Goal: Task Accomplishment & Management: Manage account settings

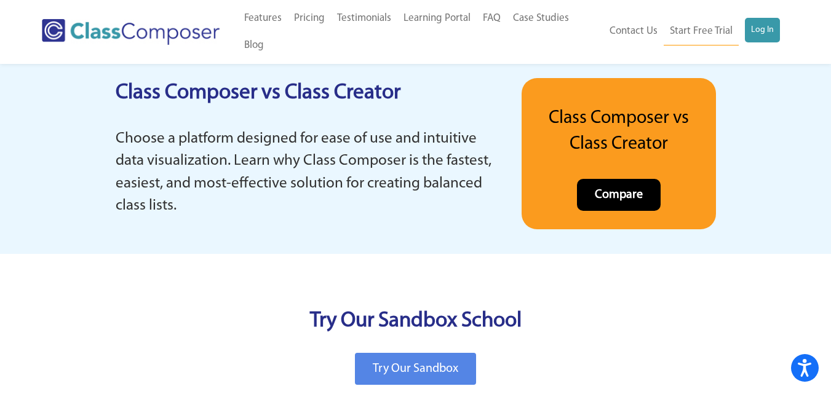
scroll to position [2645, 0]
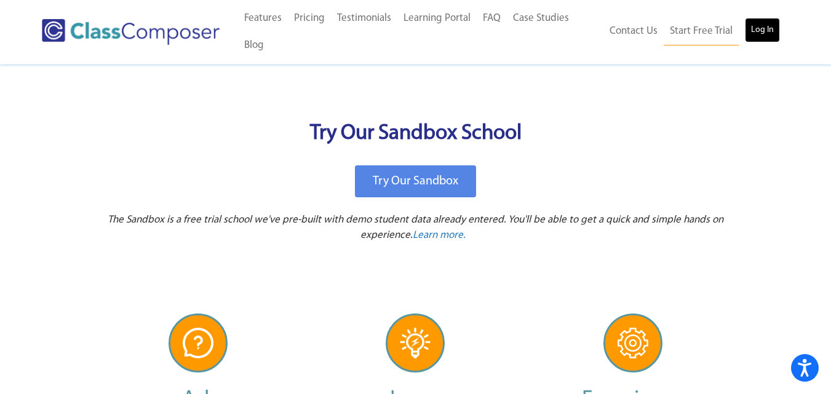
click at [763, 30] on link "Log In" at bounding box center [762, 30] width 35 height 25
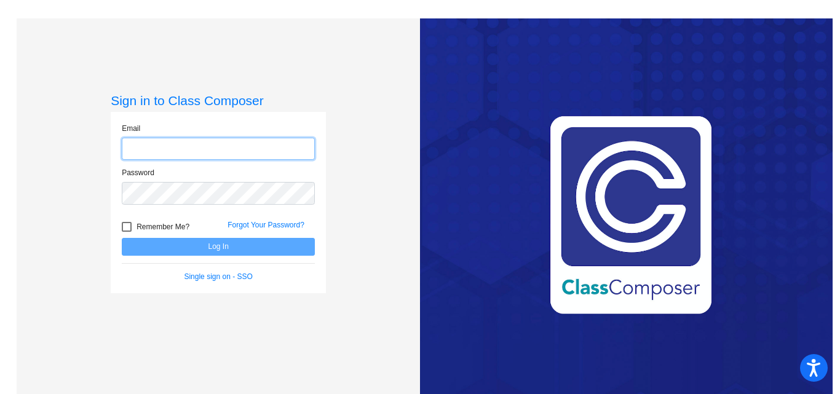
type input "humphriesr@monroe.wednet.edu"
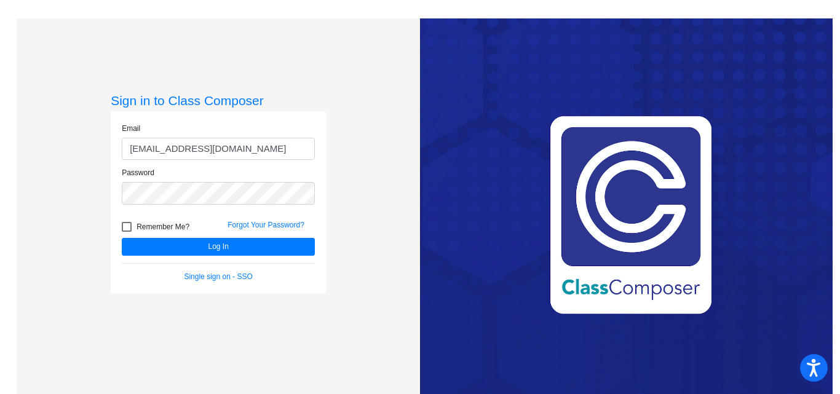
click at [228, 234] on div "Forgot Your Password?" at bounding box center [271, 229] width 106 height 18
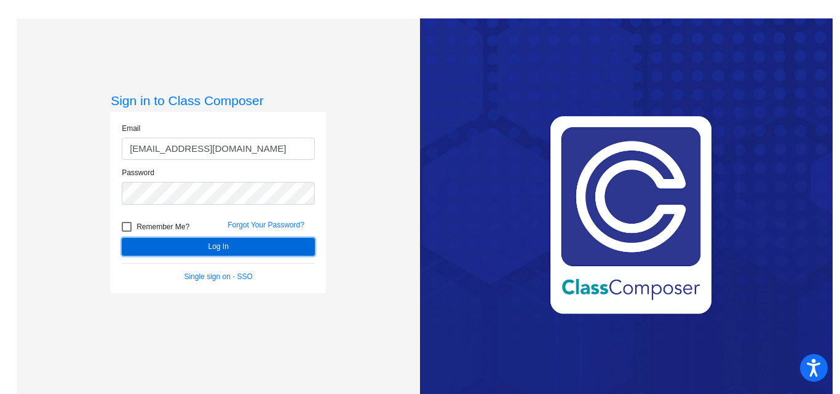
drag, startPoint x: 225, startPoint y: 252, endPoint x: 225, endPoint y: 243, distance: 8.6
click at [225, 244] on button "Log In" at bounding box center [218, 247] width 193 height 18
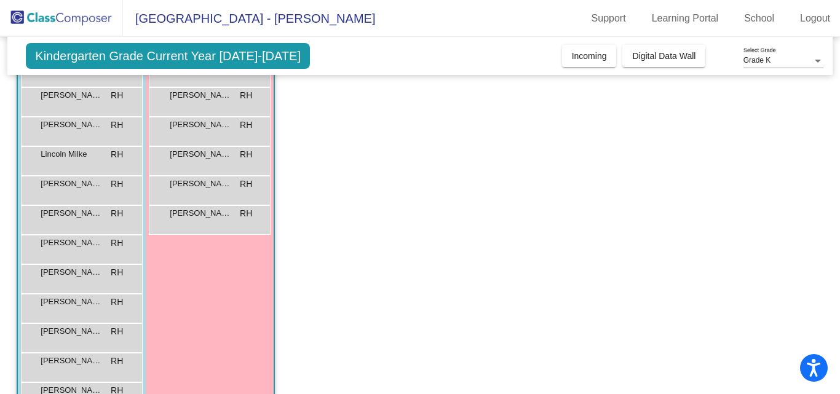
scroll to position [51, 0]
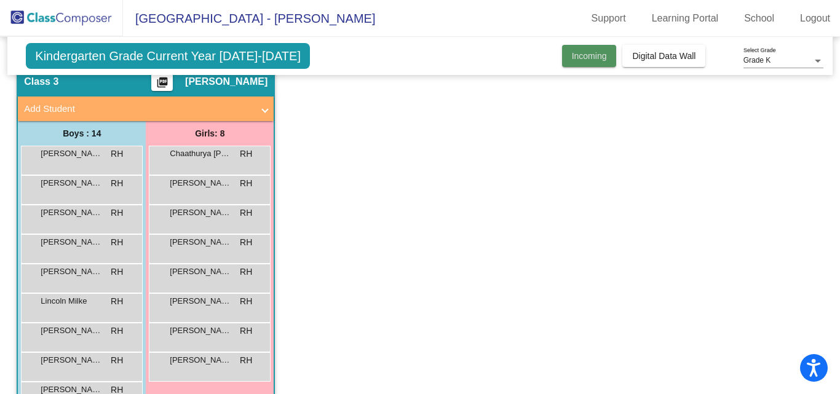
click at [586, 60] on span "Incoming" at bounding box center [589, 56] width 35 height 10
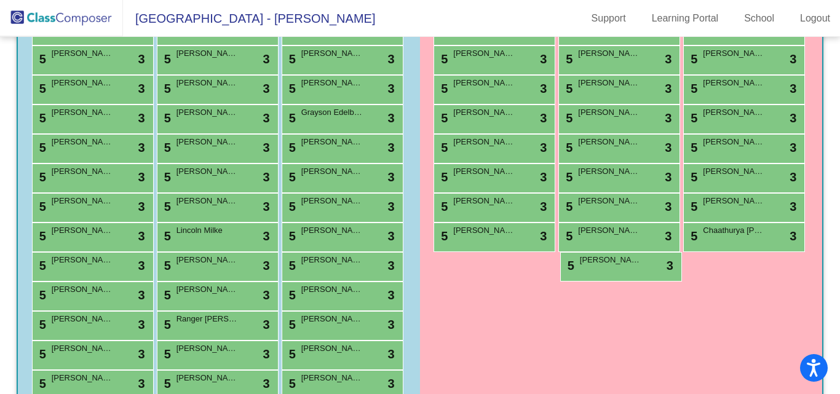
scroll to position [303, 0]
